Goal: Register for event/course

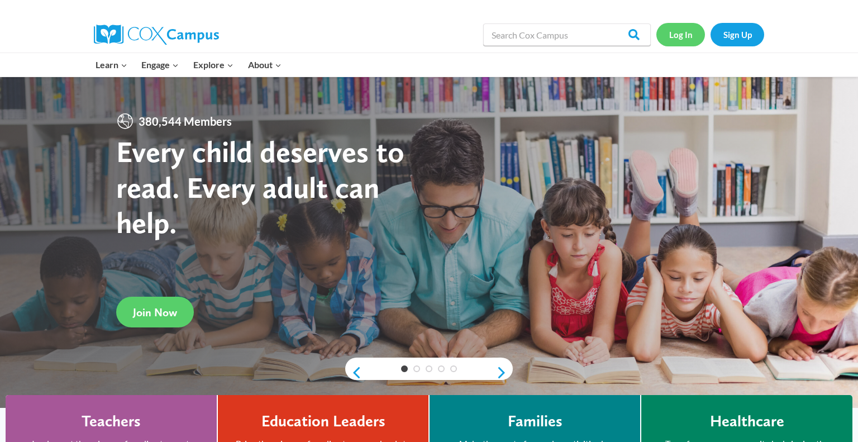
click at [680, 40] on link "Log In" at bounding box center [680, 34] width 49 height 23
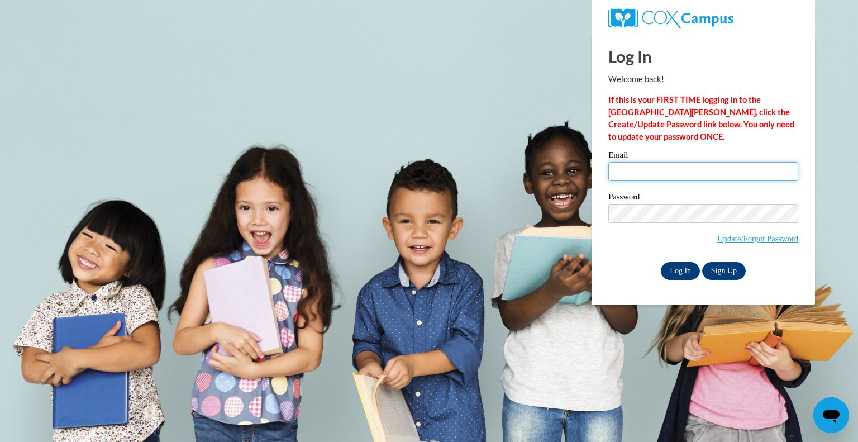
type input "allisonbrankle@gmail.com"
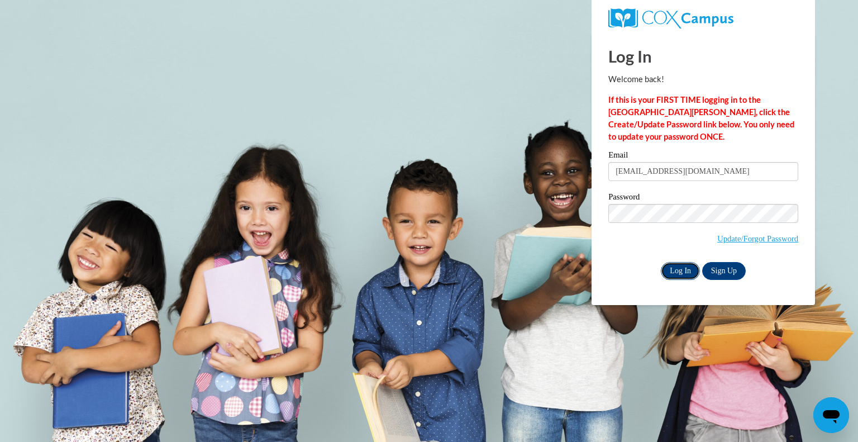
click at [674, 271] on input "Log In" at bounding box center [680, 271] width 39 height 18
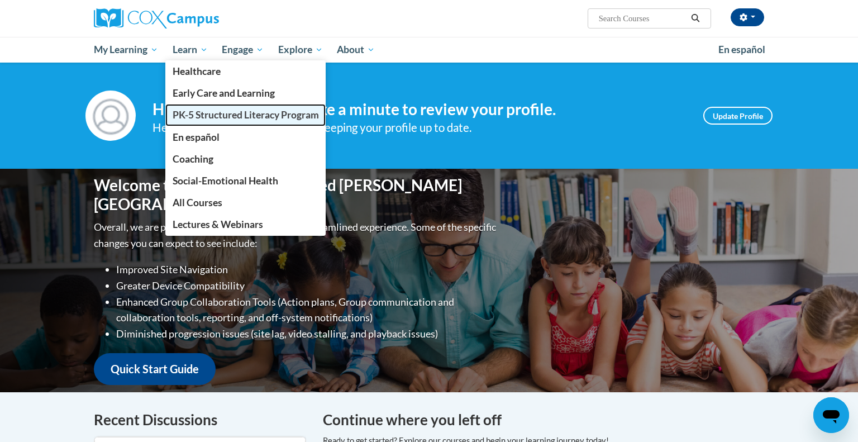
click at [215, 113] on span "PK-5 Structured Literacy Program" at bounding box center [246, 115] width 146 height 12
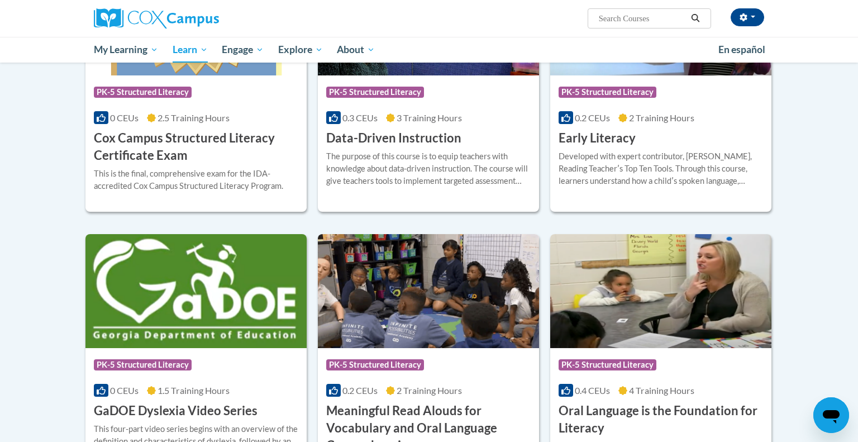
scroll to position [463, 0]
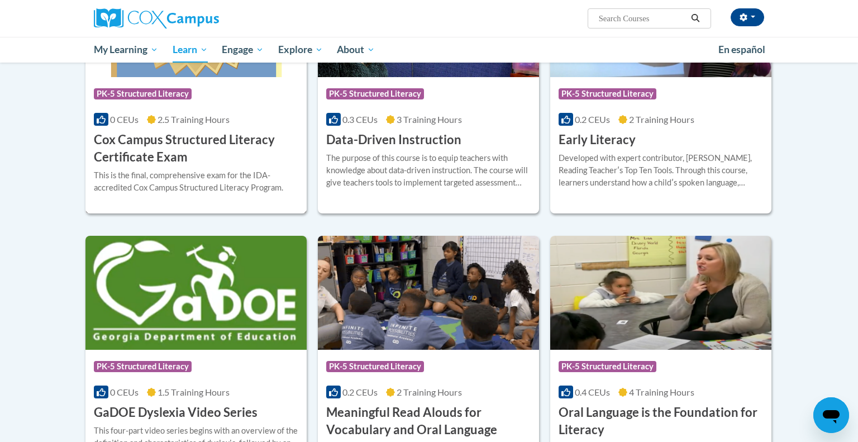
click at [193, 149] on h3 "Cox Campus Structured Literacy Certificate Exam" at bounding box center [196, 148] width 204 height 35
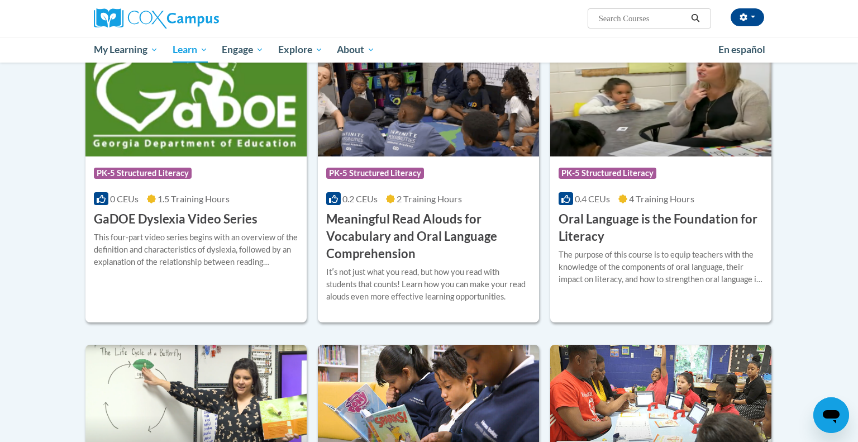
scroll to position [655, 0]
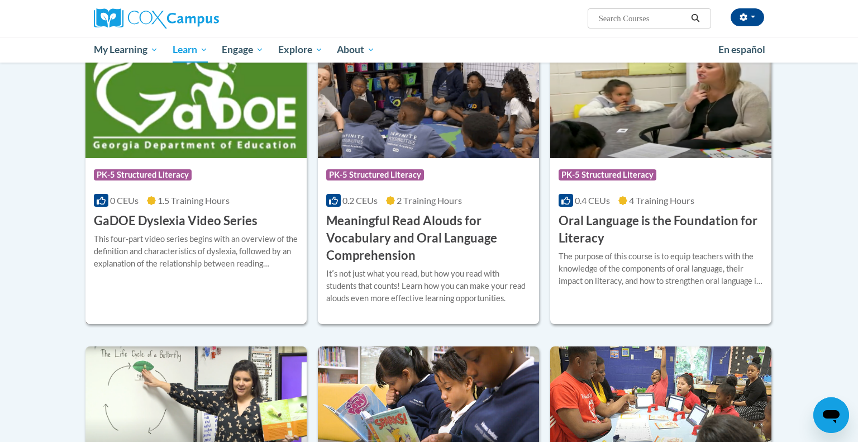
click at [130, 225] on h3 "GaDOE Dyslexia Video Series" at bounding box center [176, 220] width 164 height 17
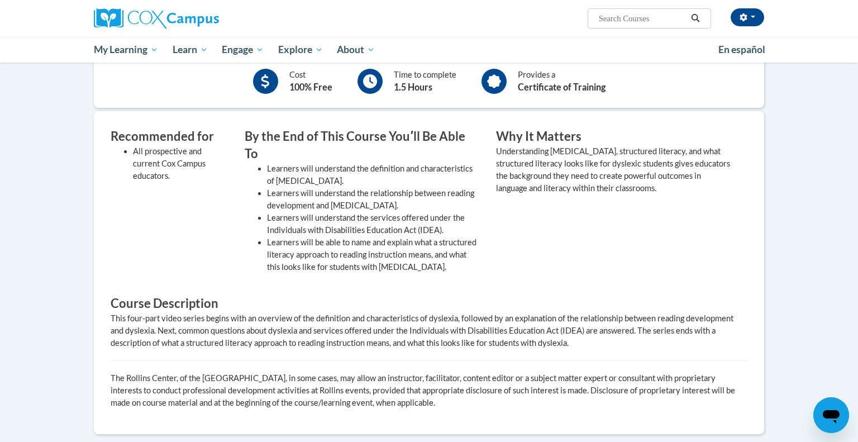
scroll to position [57, 0]
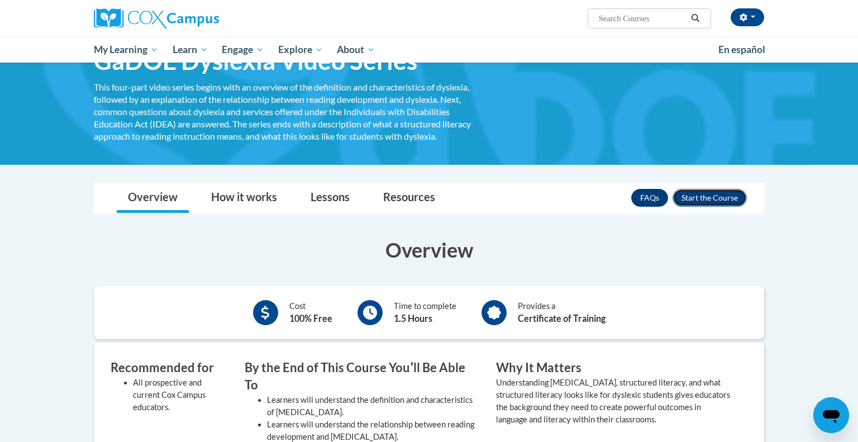
click at [714, 192] on button "Enroll" at bounding box center [709, 198] width 74 height 18
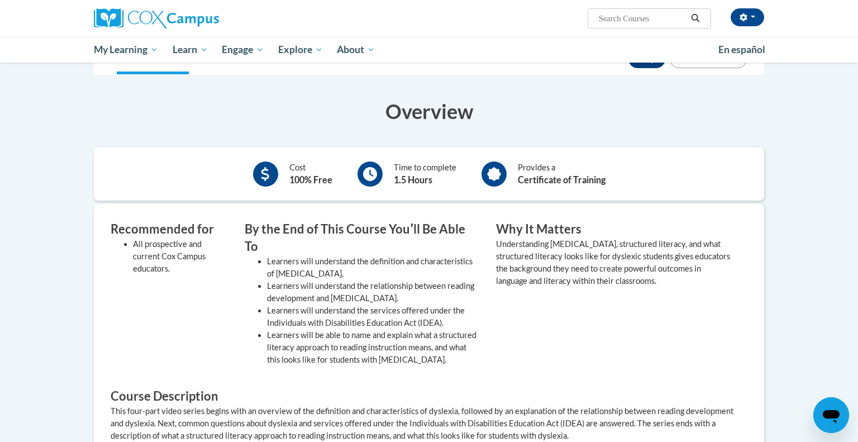
scroll to position [70, 0]
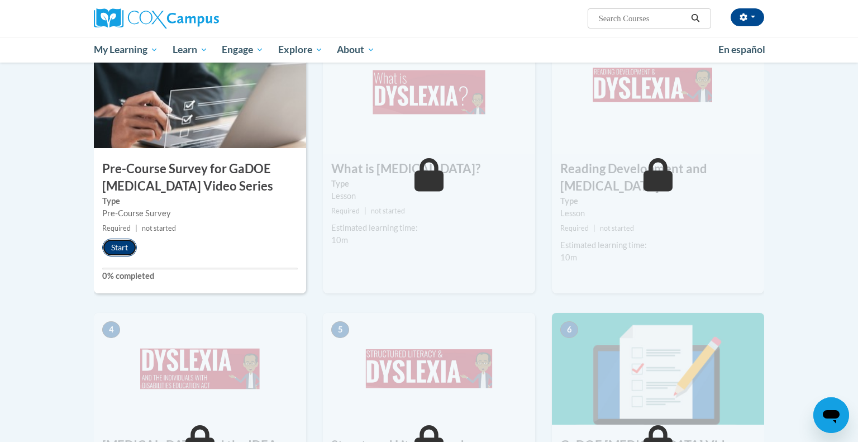
click at [125, 245] on button "Start" at bounding box center [119, 247] width 35 height 18
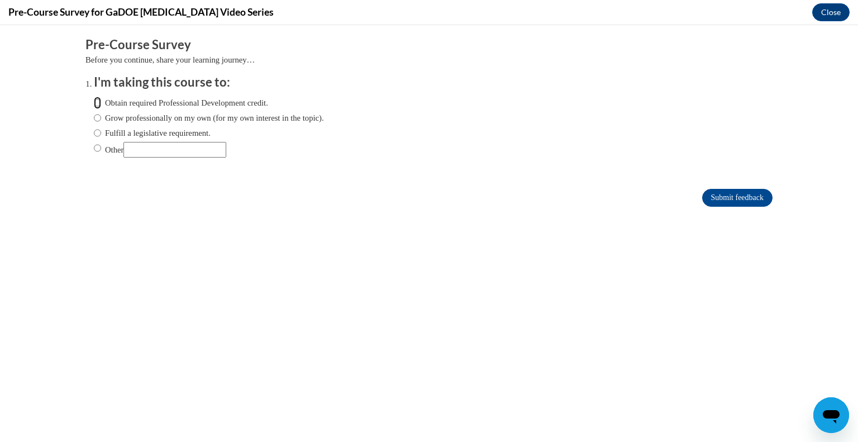
click at [97, 103] on input "Obtain required Professional Development credit." at bounding box center [97, 103] width 7 height 12
radio input "true"
click at [733, 193] on input "Submit feedback" at bounding box center [737, 198] width 70 height 18
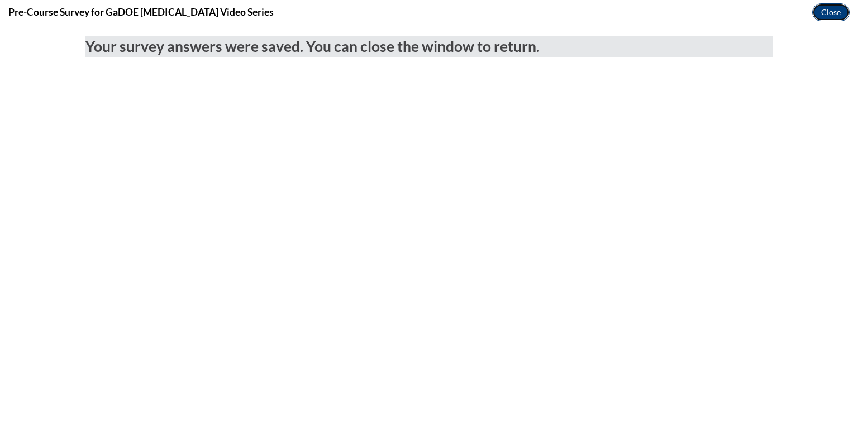
click at [841, 8] on button "Close" at bounding box center [830, 12] width 37 height 18
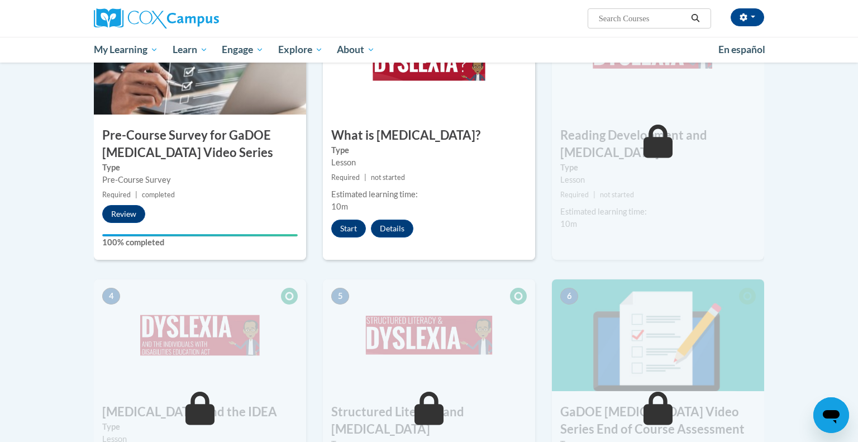
scroll to position [221, 0]
